Goal: Task Accomplishment & Management: Use online tool/utility

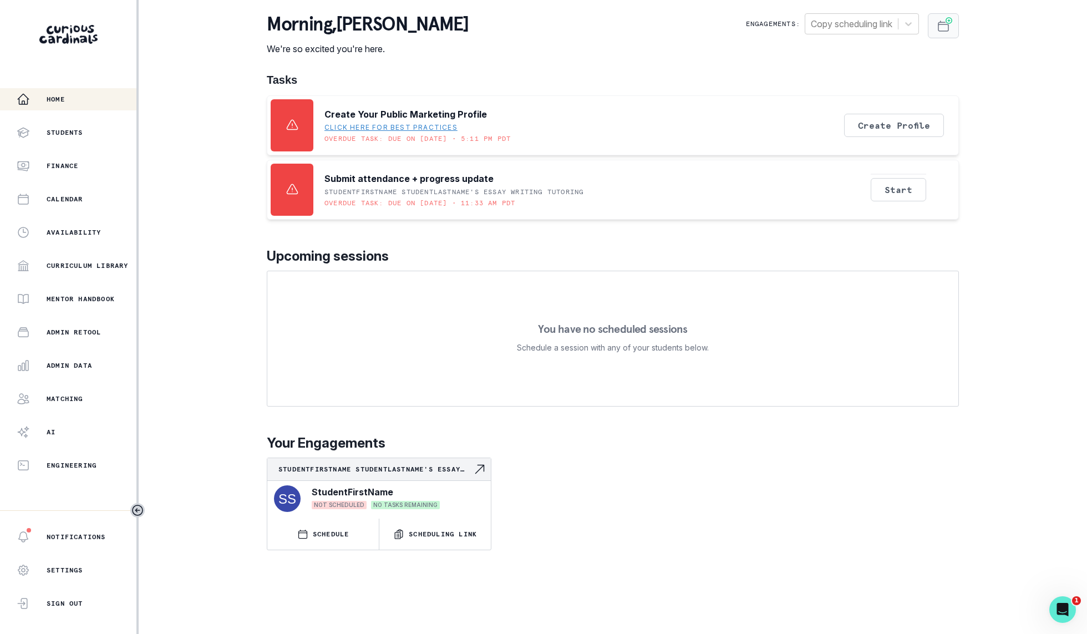
click at [939, 24] on icon "Schedule Sessions" at bounding box center [943, 26] width 10 height 10
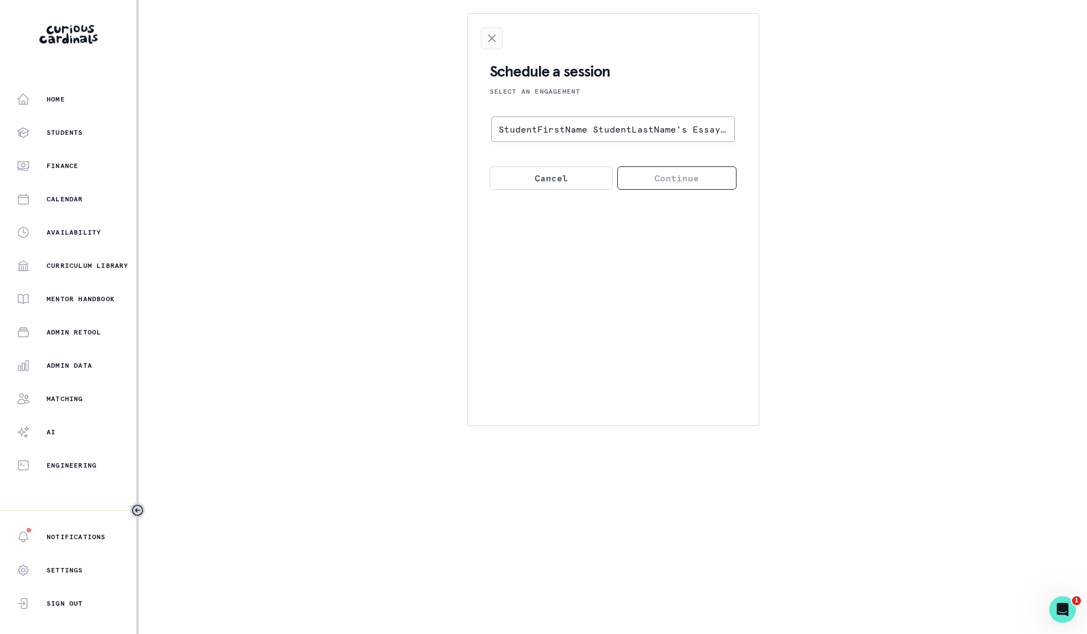
click at [486, 30] on button "Close Scheduling" at bounding box center [492, 38] width 22 height 22
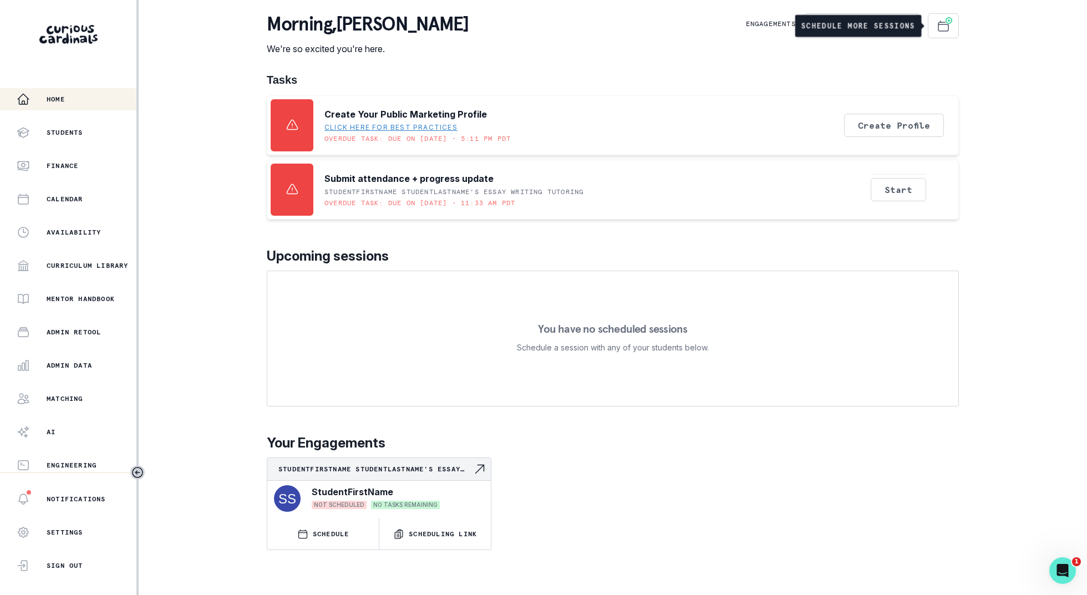
click at [975, 69] on div "Home Students Finance Calendar Availability Curriculum Library Mentor Handbook …" at bounding box center [543, 297] width 1087 height 595
drag, startPoint x: 980, startPoint y: 57, endPoint x: 948, endPoint y: 53, distance: 32.4
click at [948, 53] on div "Home Students Finance Calendar Availability Curriculum Library Mentor Handbook …" at bounding box center [543, 297] width 1087 height 595
click at [948, 53] on div "morning , [PERSON_NAME] We're so excited you're here. Engagements: Copy schedul…" at bounding box center [613, 34] width 692 height 42
click at [945, 21] on icon "Schedule Sessions" at bounding box center [949, 21] width 8 height 8
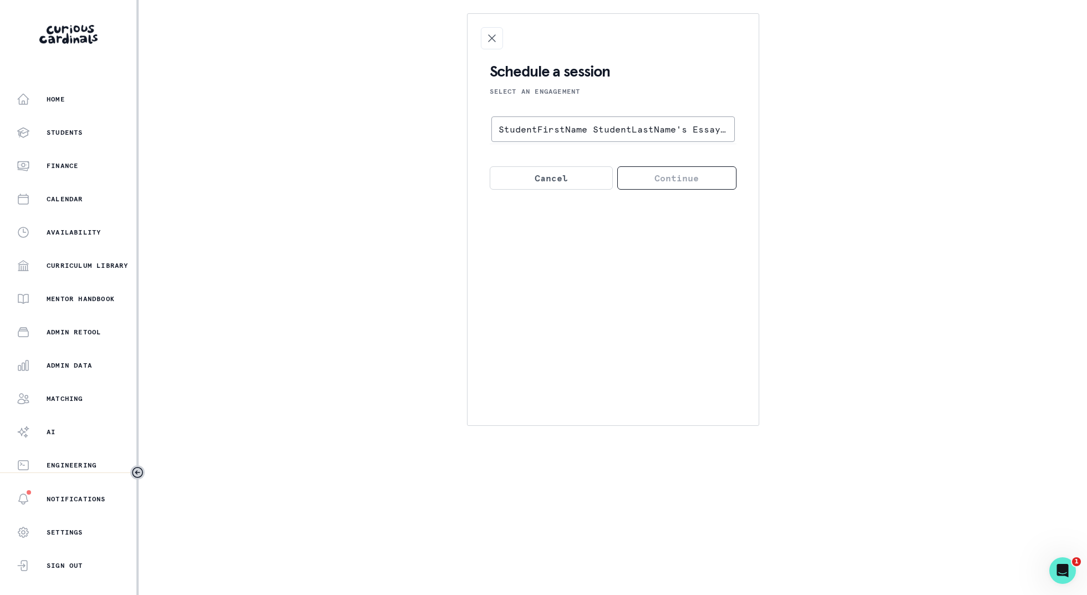
click at [615, 133] on p "StudentFirstName StudentLastName's Essay Writing tutoring" at bounding box center [612, 129] width 229 height 11
click at [0, 0] on input "StudentFirstName StudentLastName's Essay Writing tutoring" at bounding box center [0, 0] width 0 height 0
click at [666, 184] on button "Continue" at bounding box center [676, 177] width 119 height 23
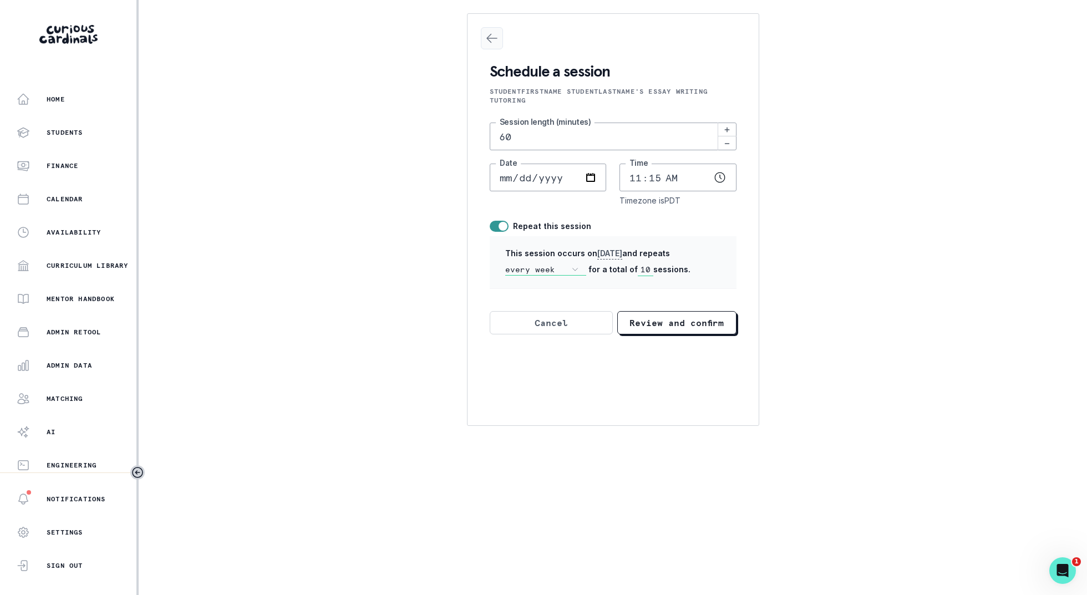
click at [486, 32] on icon "Close Scheduling" at bounding box center [491, 38] width 13 height 13
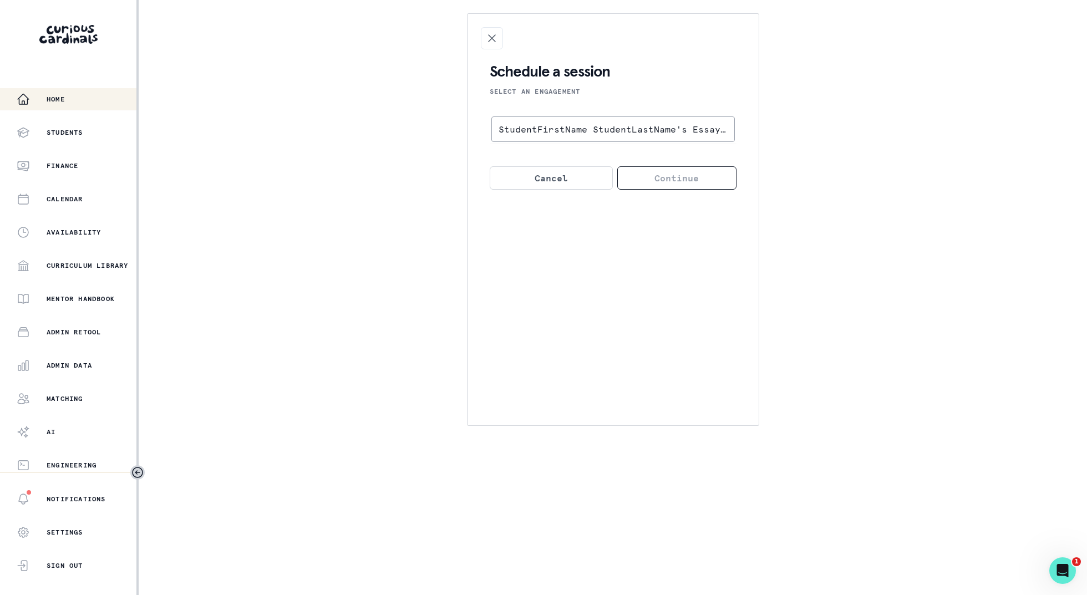
click at [56, 95] on p "Home" at bounding box center [56, 99] width 18 height 9
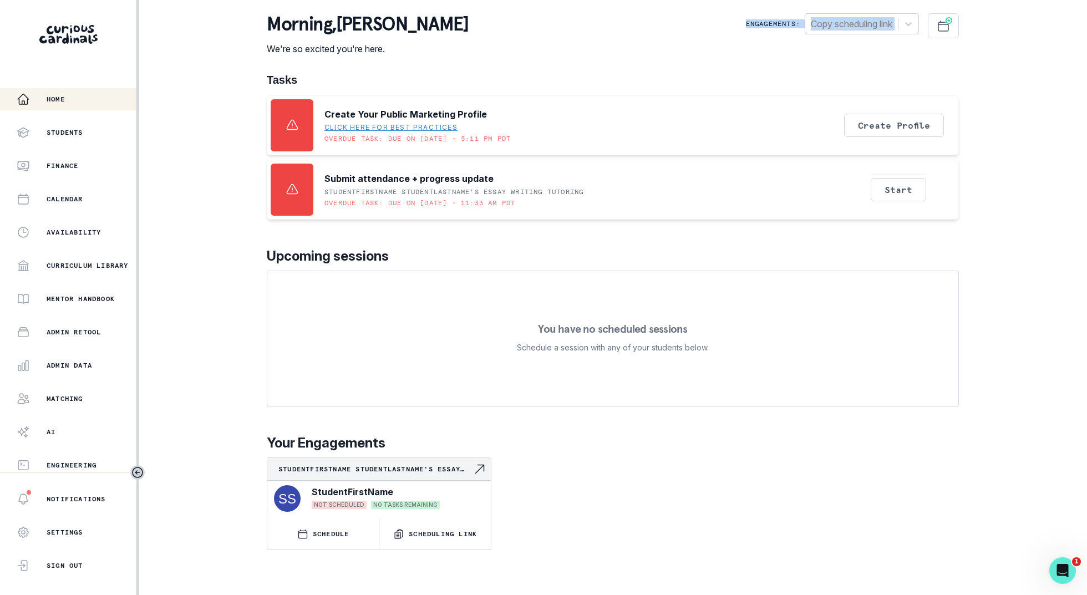
drag, startPoint x: 968, startPoint y: 54, endPoint x: 735, endPoint y: 18, distance: 236.2
click at [735, 17] on div "Home Students Finance Calendar Availability Curriculum Library Mentor Handbook …" at bounding box center [543, 297] width 1087 height 595
click at [979, 47] on div "Home Students Finance Calendar Availability Curriculum Library Mentor Handbook …" at bounding box center [543, 297] width 1087 height 595
drag, startPoint x: 984, startPoint y: 75, endPoint x: 744, endPoint y: 22, distance: 245.9
click at [744, 22] on div "Home Students Finance Calendar Availability Curriculum Library Mentor Handbook …" at bounding box center [543, 297] width 1087 height 595
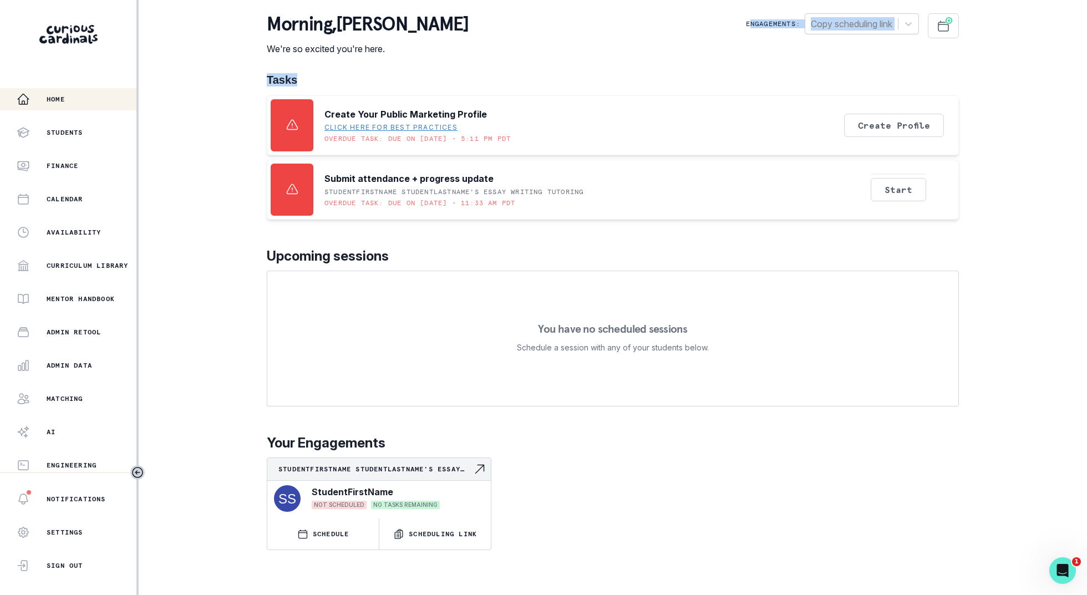
click at [746, 22] on p "Engagements:" at bounding box center [773, 23] width 54 height 9
click at [875, 22] on div at bounding box center [852, 24] width 82 height 16
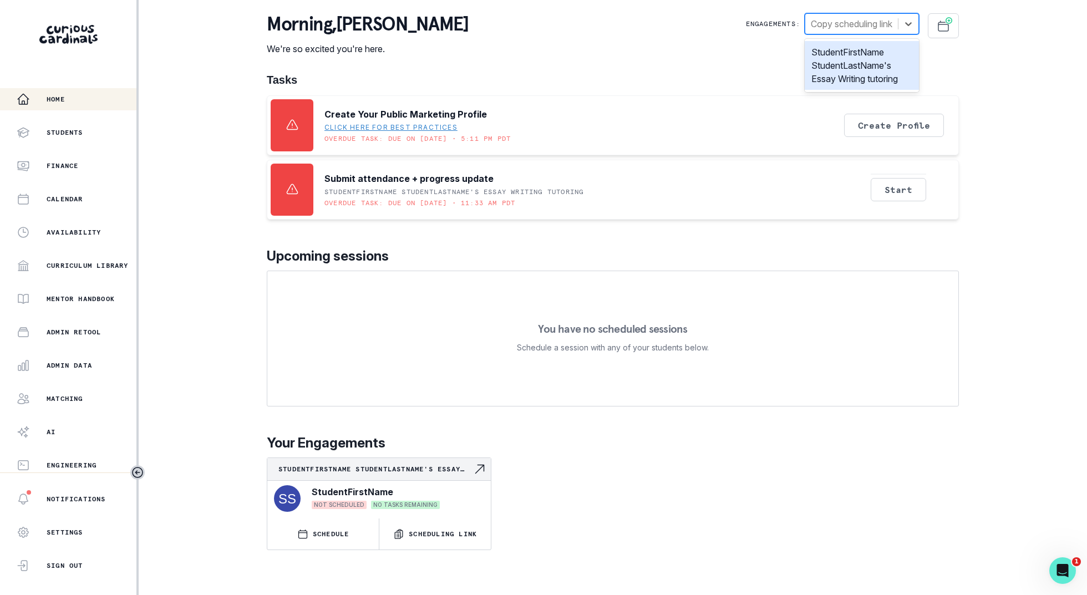
click at [989, 54] on div "Home Students Finance Calendar Availability Curriculum Library Mentor Handbook …" at bounding box center [543, 297] width 1087 height 595
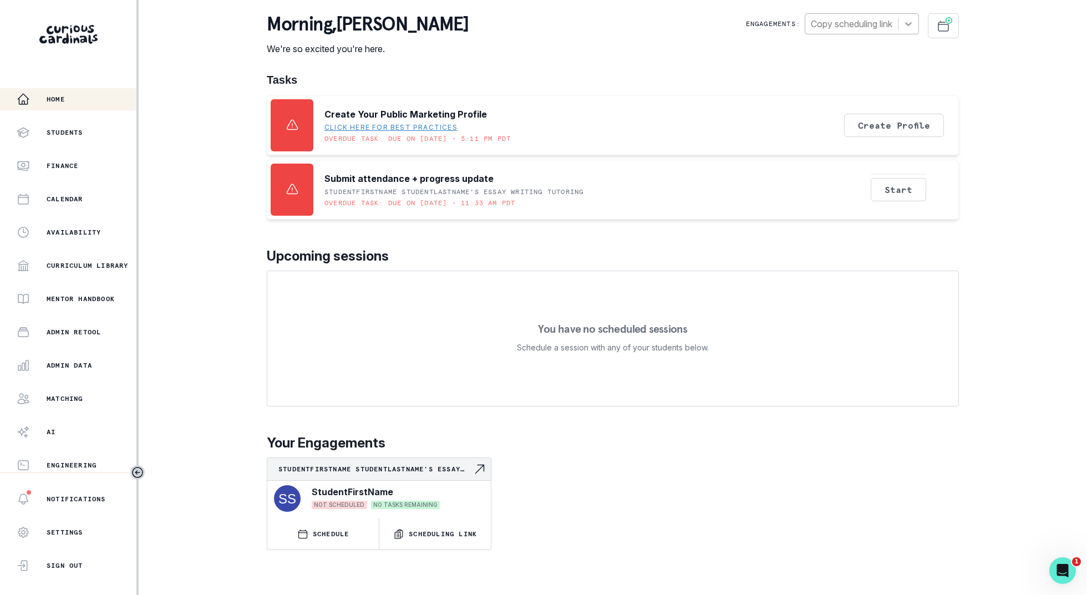
click at [909, 22] on icon at bounding box center [908, 23] width 11 height 11
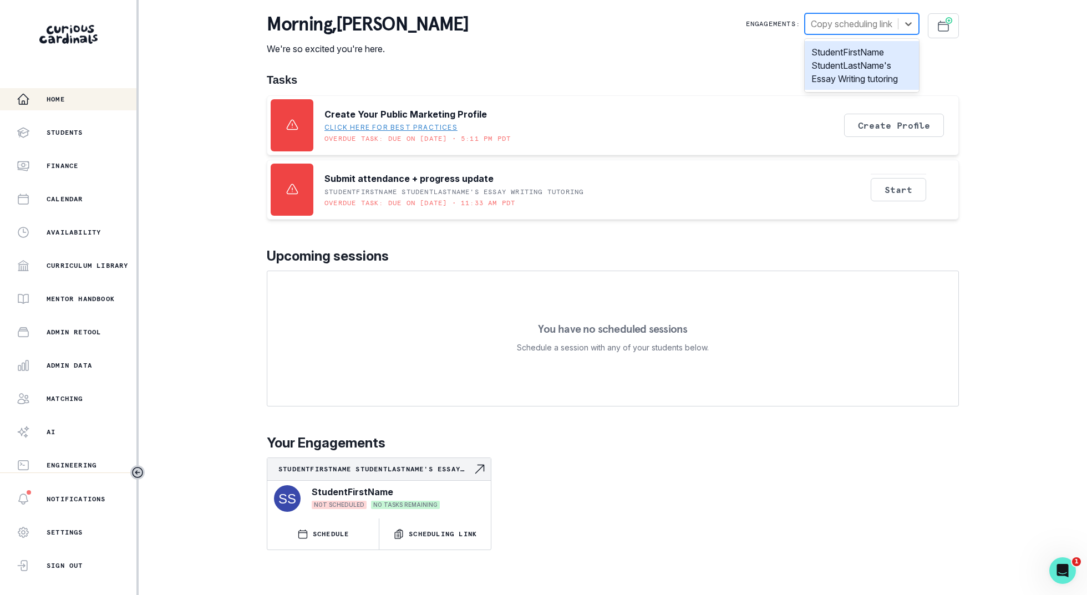
click at [742, 71] on div "morning , [PERSON_NAME] We're so excited you're here. Engagements: option Stude…" at bounding box center [613, 281] width 692 height 537
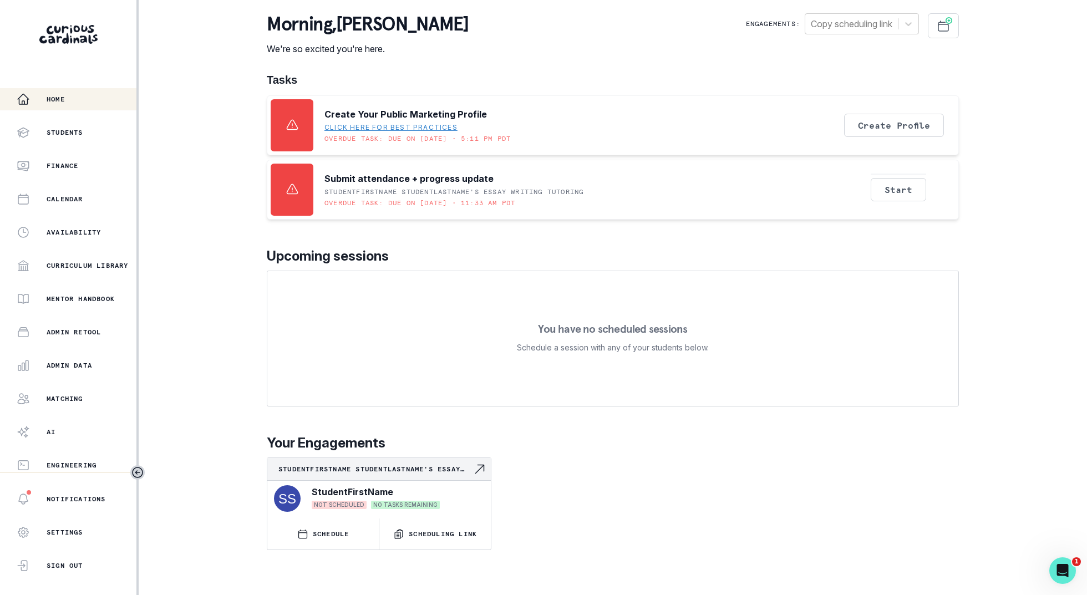
click at [874, 35] on div "Engagements: Copy scheduling link" at bounding box center [852, 25] width 213 height 25
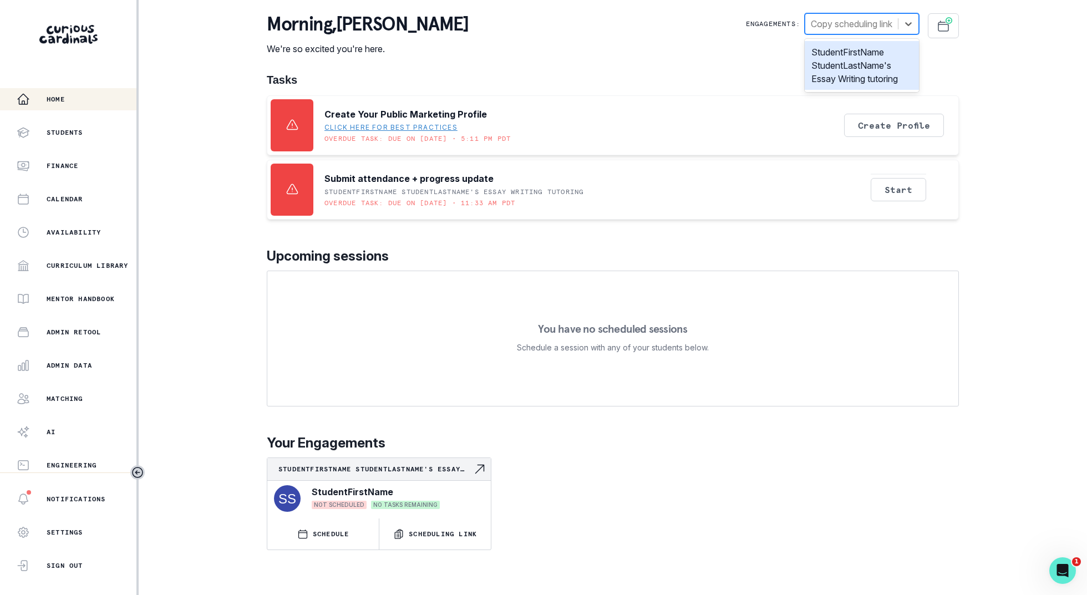
click at [872, 24] on div at bounding box center [852, 24] width 82 height 16
click at [713, 63] on div "morning , [PERSON_NAME] We're so excited you're here. Engagements: option Stude…" at bounding box center [613, 281] width 692 height 537
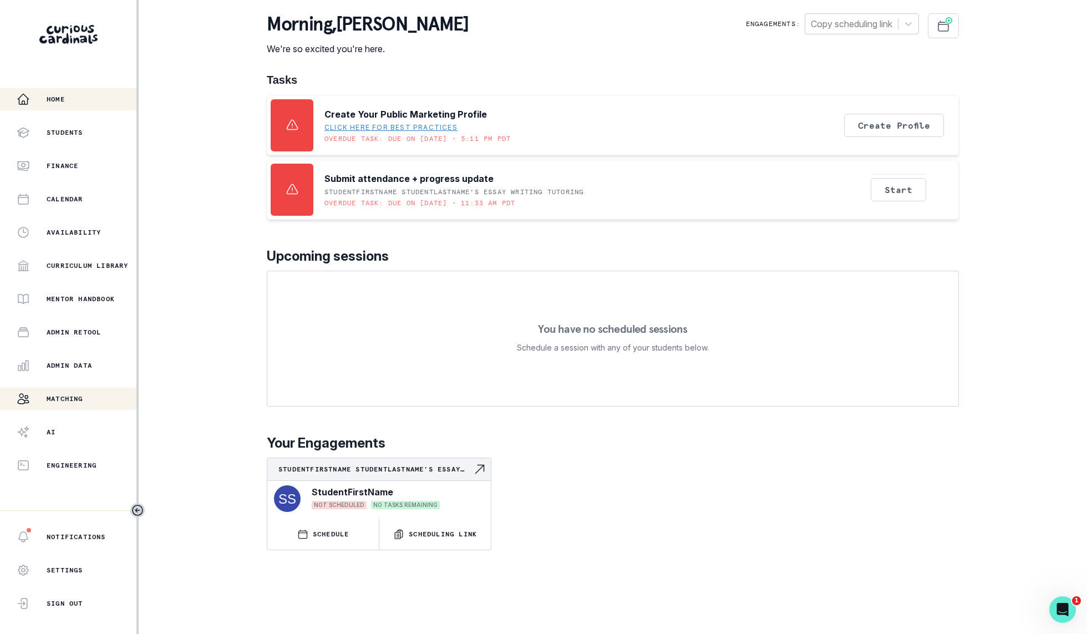
click at [71, 395] on p "Matching" at bounding box center [65, 398] width 37 height 9
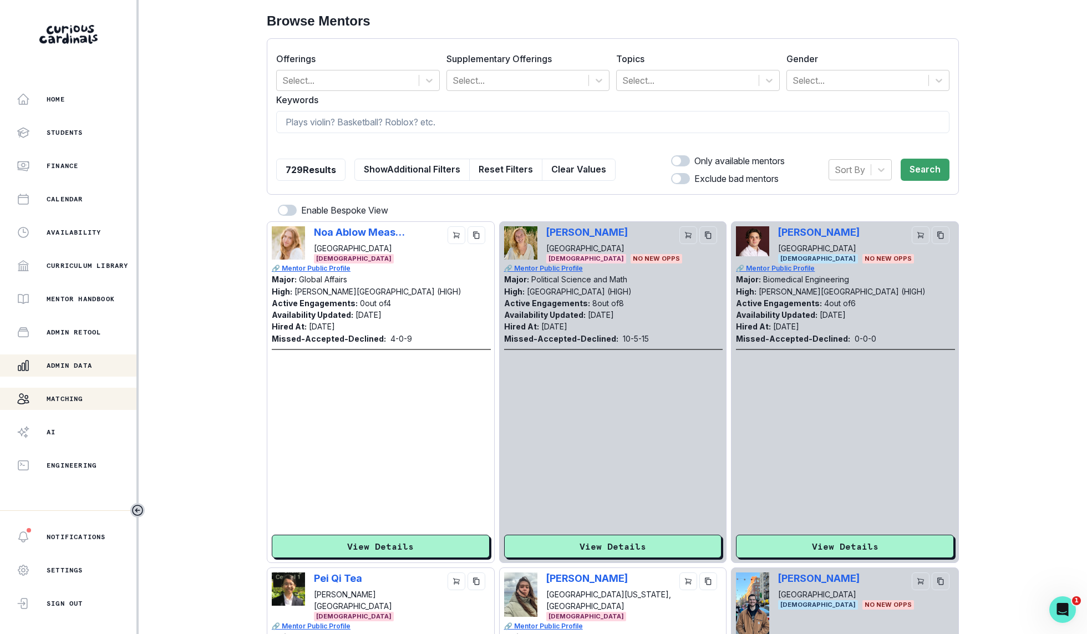
click at [77, 361] on p "Admin Data" at bounding box center [69, 365] width 45 height 9
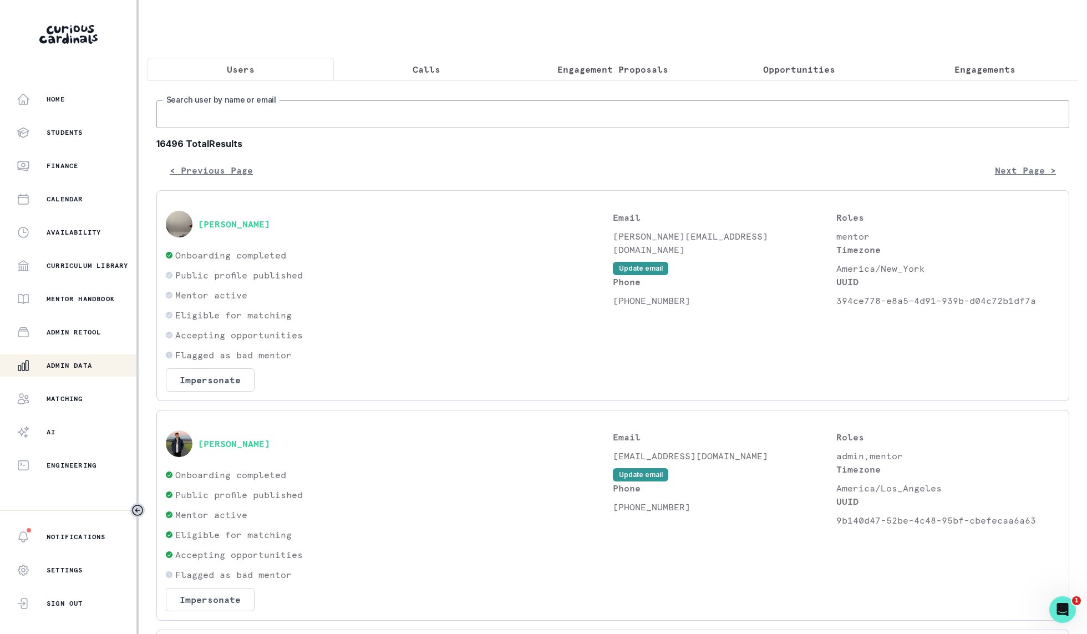
click at [391, 102] on input "Search user by name or email" at bounding box center [612, 114] width 913 height 28
type input "[PERSON_NAME]"
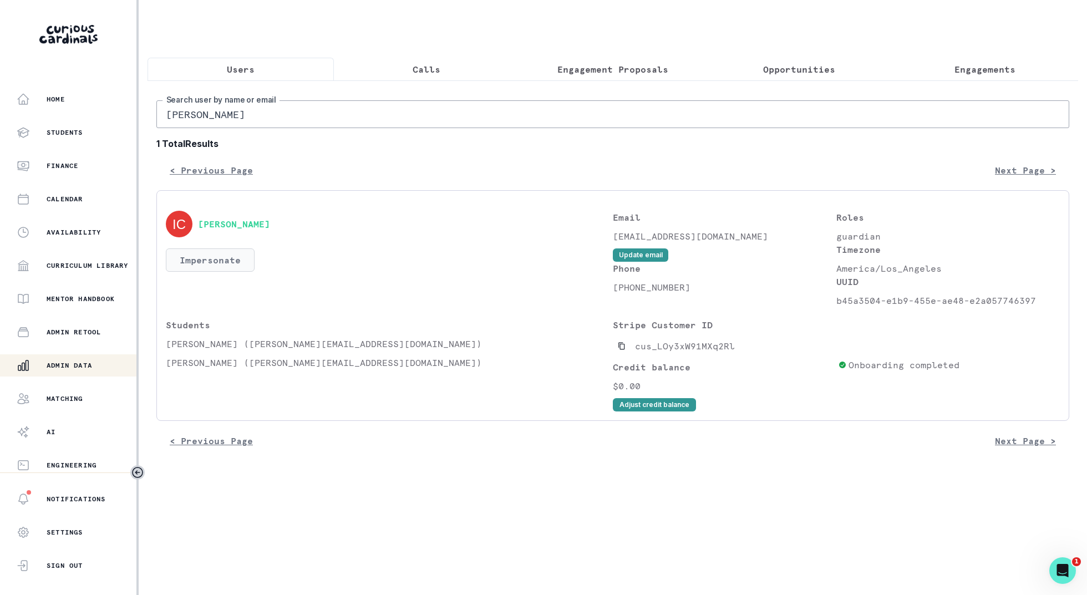
click at [210, 257] on button "Impersonate" at bounding box center [210, 259] width 89 height 23
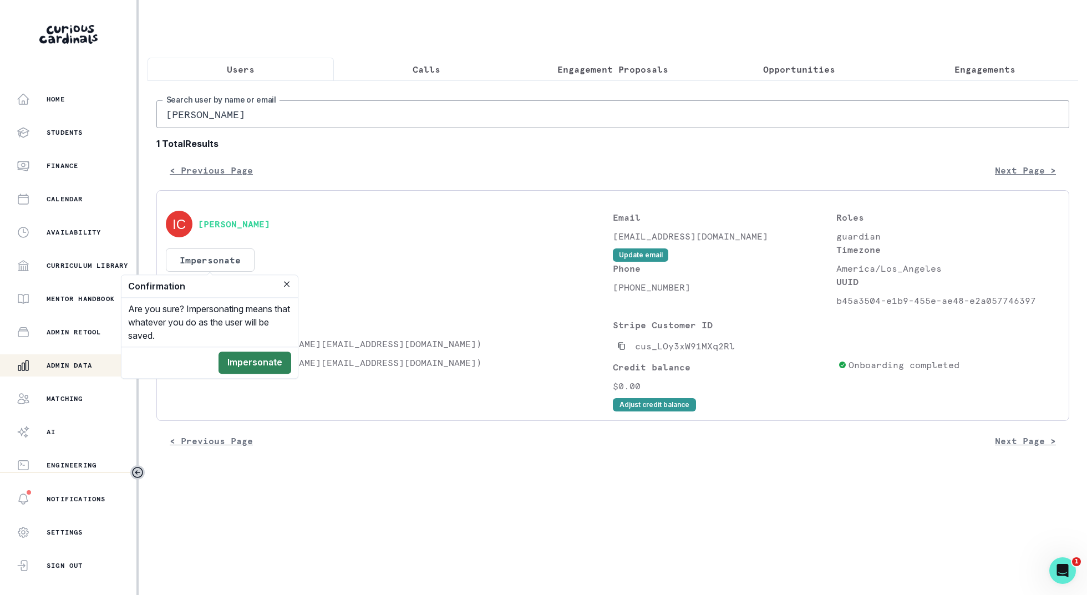
click at [277, 362] on button "Impersonate" at bounding box center [254, 363] width 73 height 22
